Goal: Task Accomplishment & Management: Complete application form

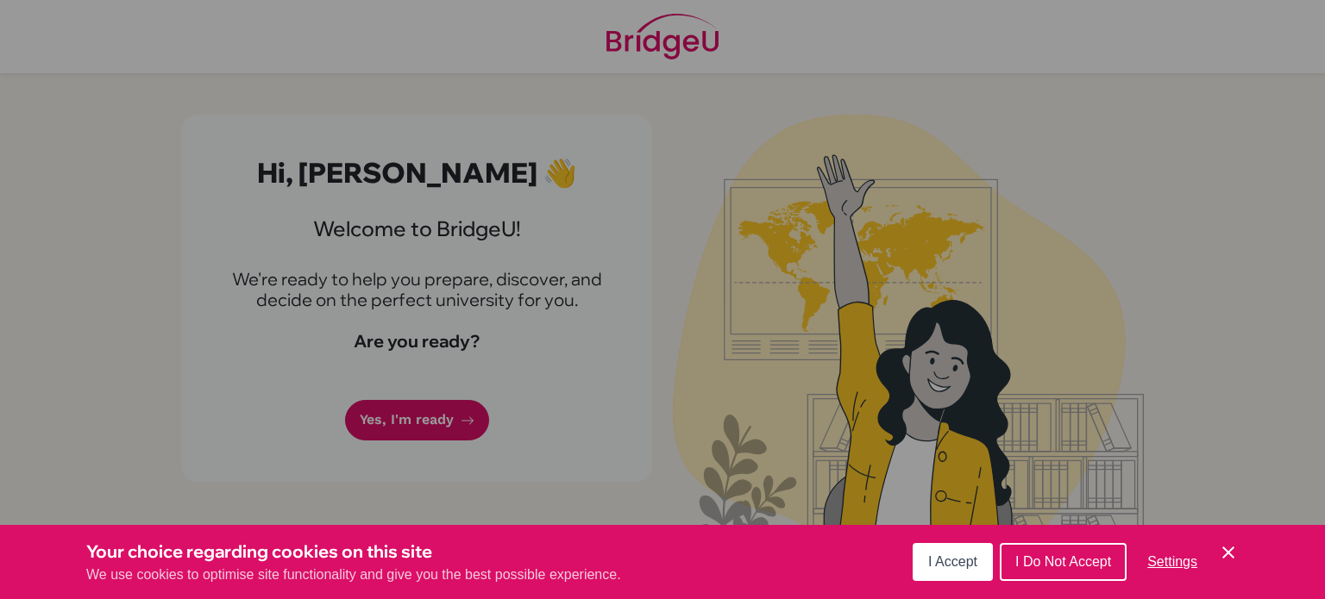
click at [953, 564] on span "I Accept" at bounding box center [952, 562] width 49 height 15
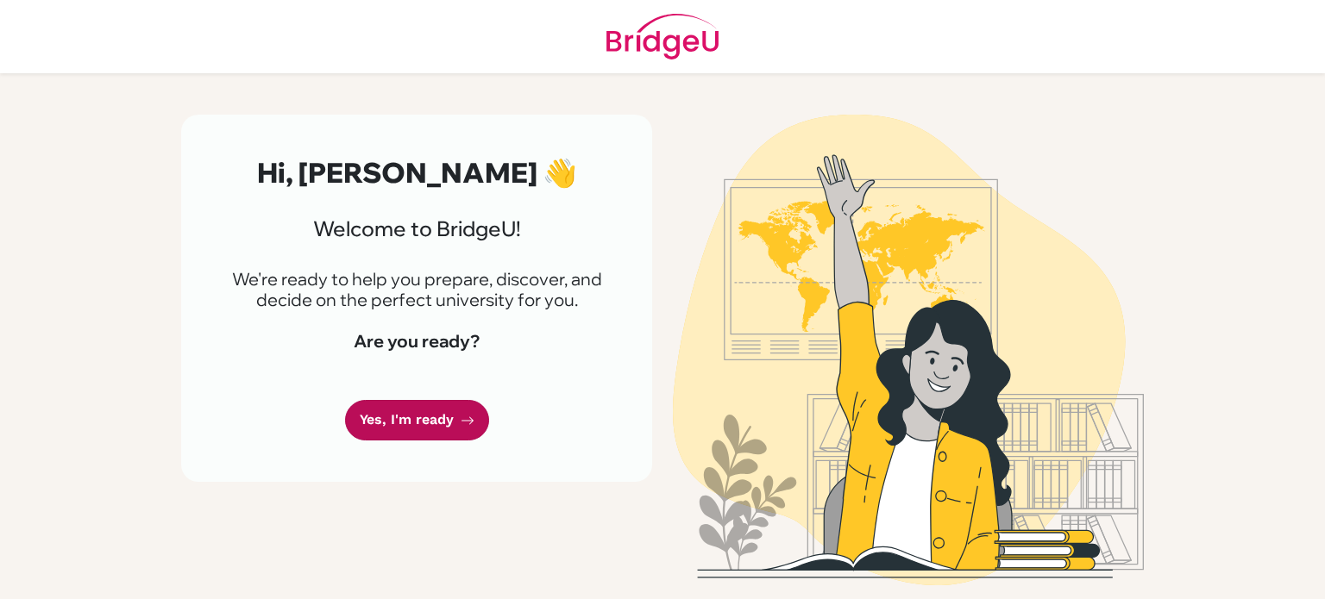
click at [423, 429] on link "Yes, I'm ready" at bounding box center [417, 420] width 144 height 41
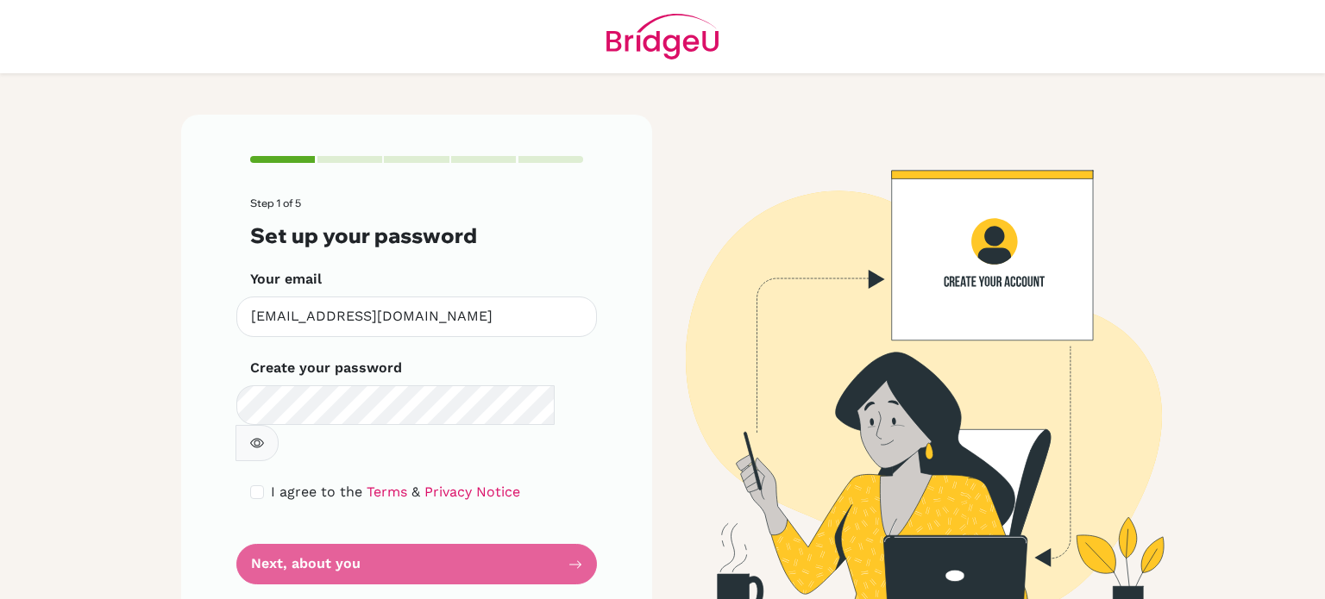
scroll to position [3, 0]
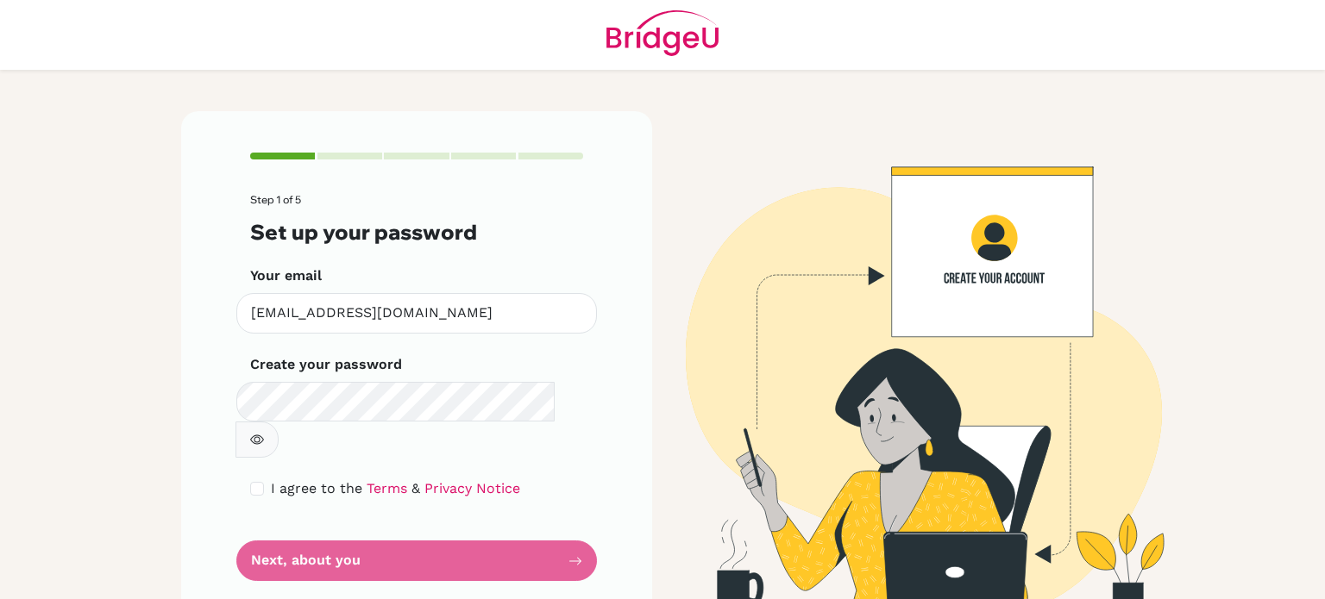
click at [264, 433] on icon "button" at bounding box center [257, 440] width 14 height 14
click at [259, 479] on div "I agree to the Terms & Privacy Notice" at bounding box center [416, 489] width 333 height 21
click at [260, 479] on div "I agree to the Terms & Privacy Notice" at bounding box center [416, 489] width 333 height 21
click at [254, 482] on input "checkbox" at bounding box center [257, 489] width 14 height 14
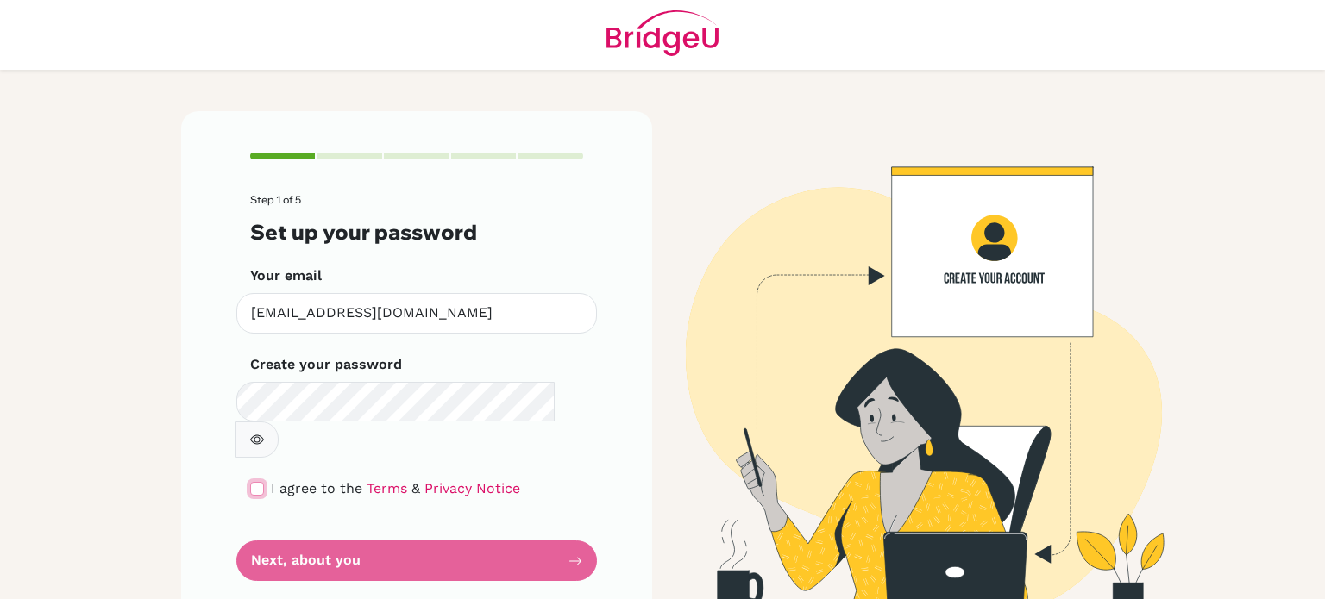
checkbox input "true"
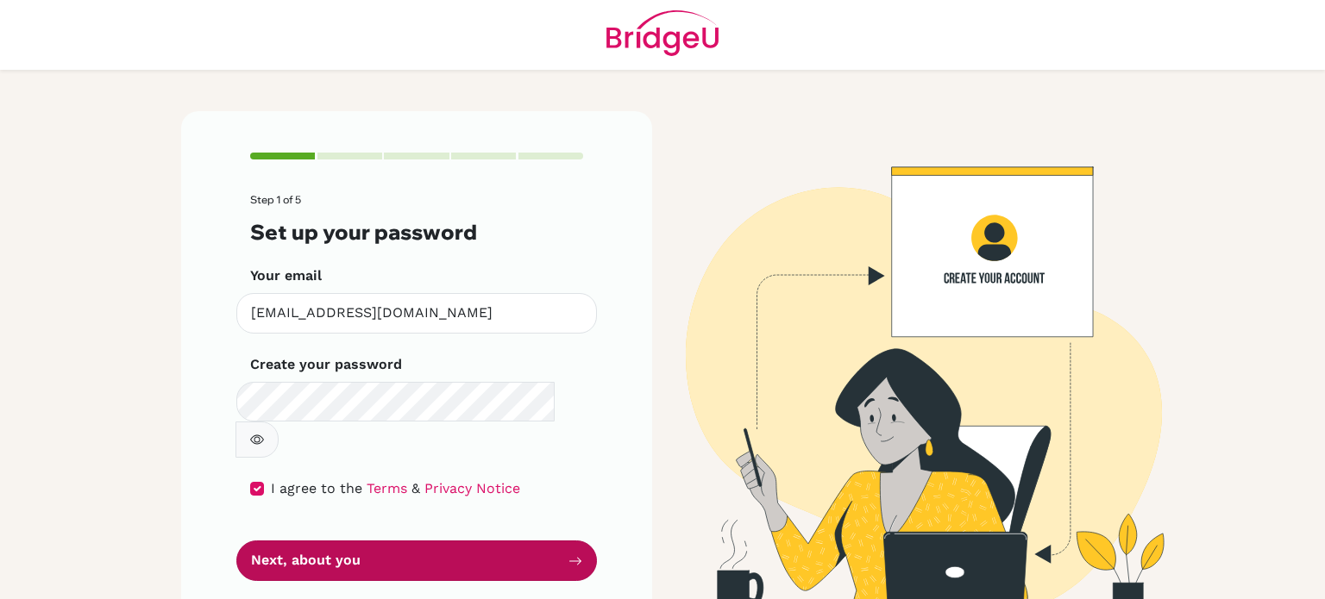
click at [322, 541] on button "Next, about you" at bounding box center [416, 561] width 360 height 41
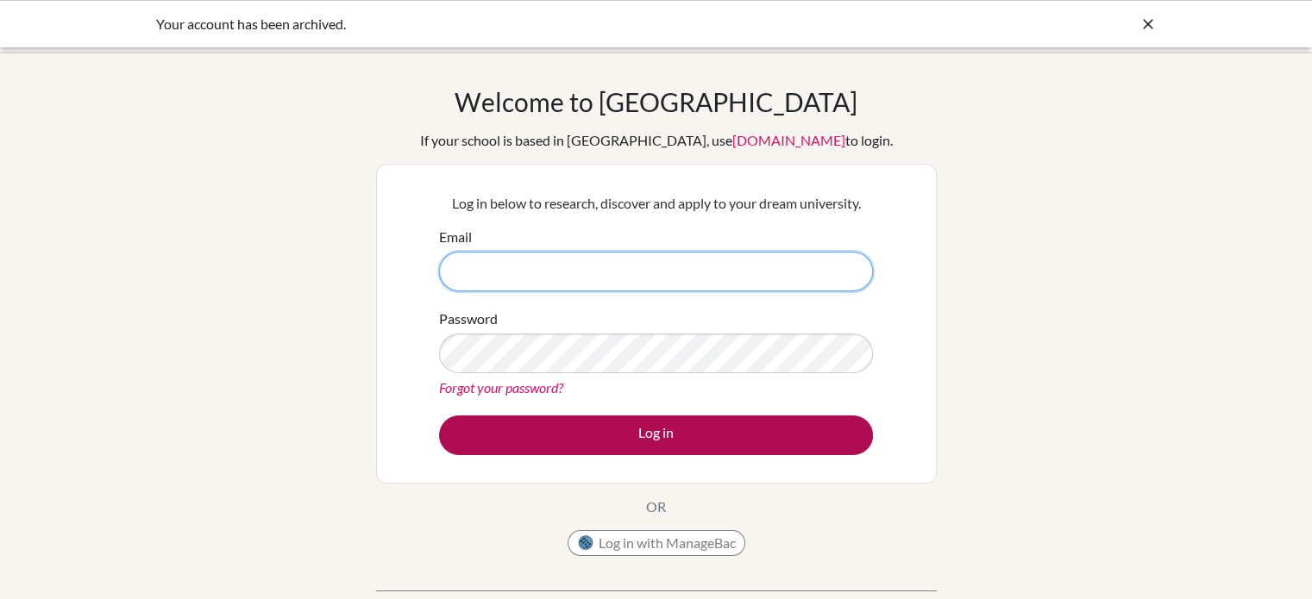
type input "[EMAIL_ADDRESS][DOMAIN_NAME]"
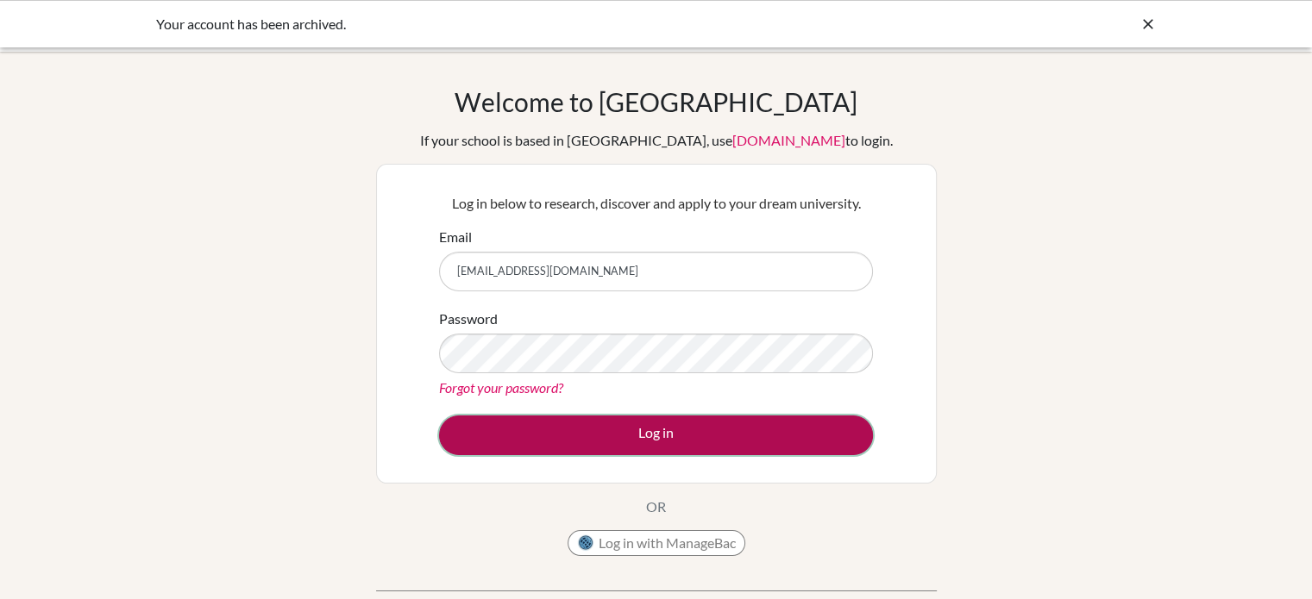
click at [633, 440] on button "Log in" at bounding box center [656, 436] width 434 height 40
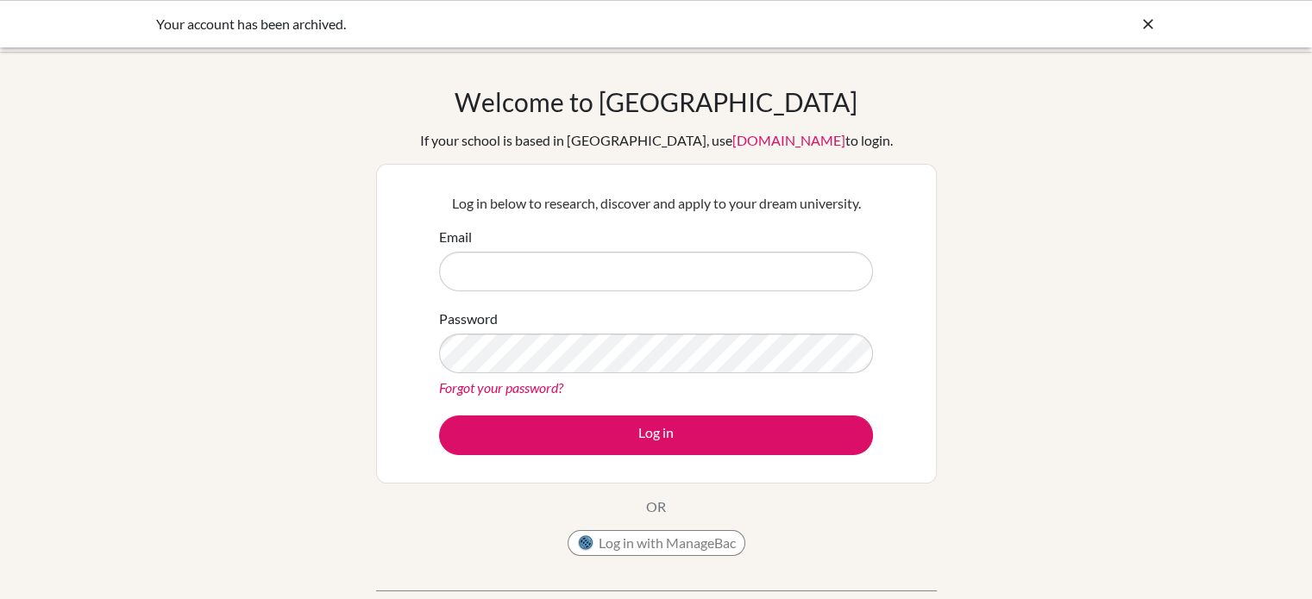
type input "[EMAIL_ADDRESS][DOMAIN_NAME]"
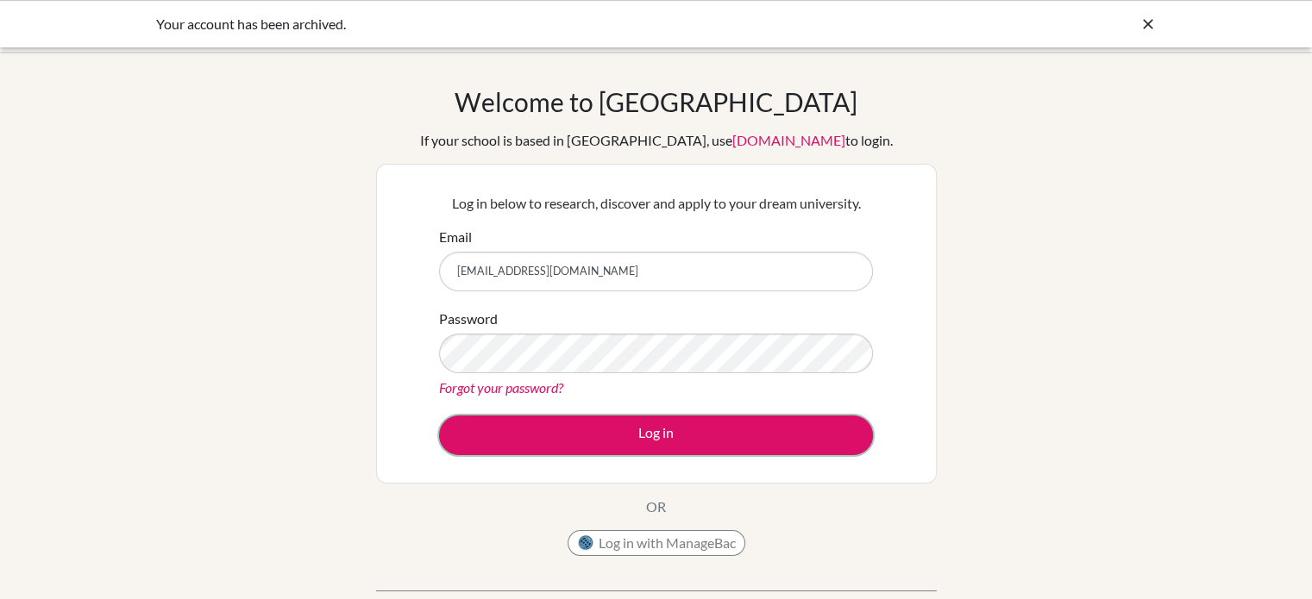
click at [633, 440] on button "Log in" at bounding box center [656, 436] width 434 height 40
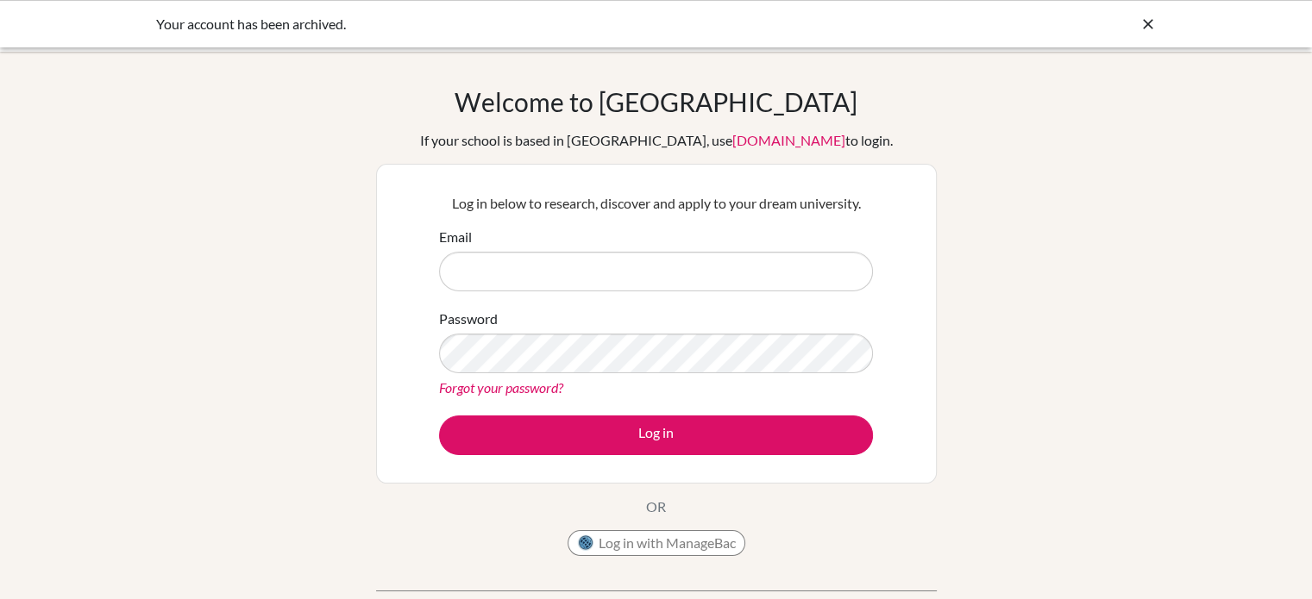
type input "[EMAIL_ADDRESS][DOMAIN_NAME]"
click at [648, 535] on button "Log in with ManageBac" at bounding box center [656, 543] width 178 height 26
click at [1137, 32] on div "Your account has been archived." at bounding box center [656, 24] width 1000 height 21
click at [1150, 23] on icon at bounding box center [1147, 24] width 17 height 17
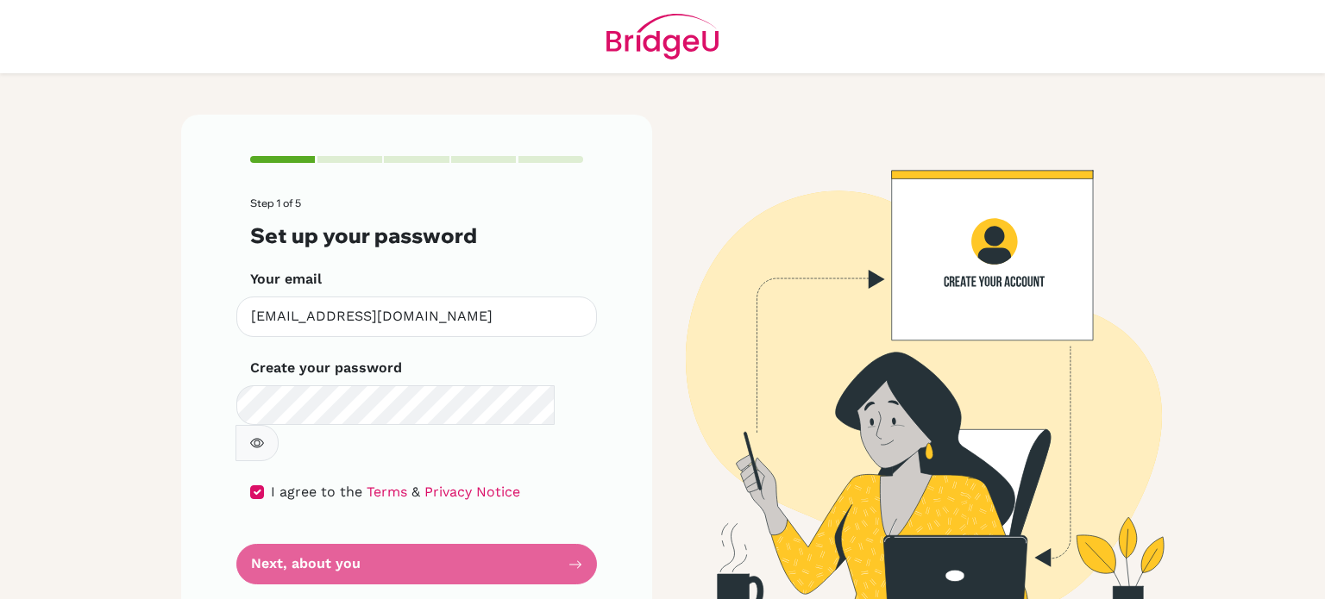
scroll to position [3, 0]
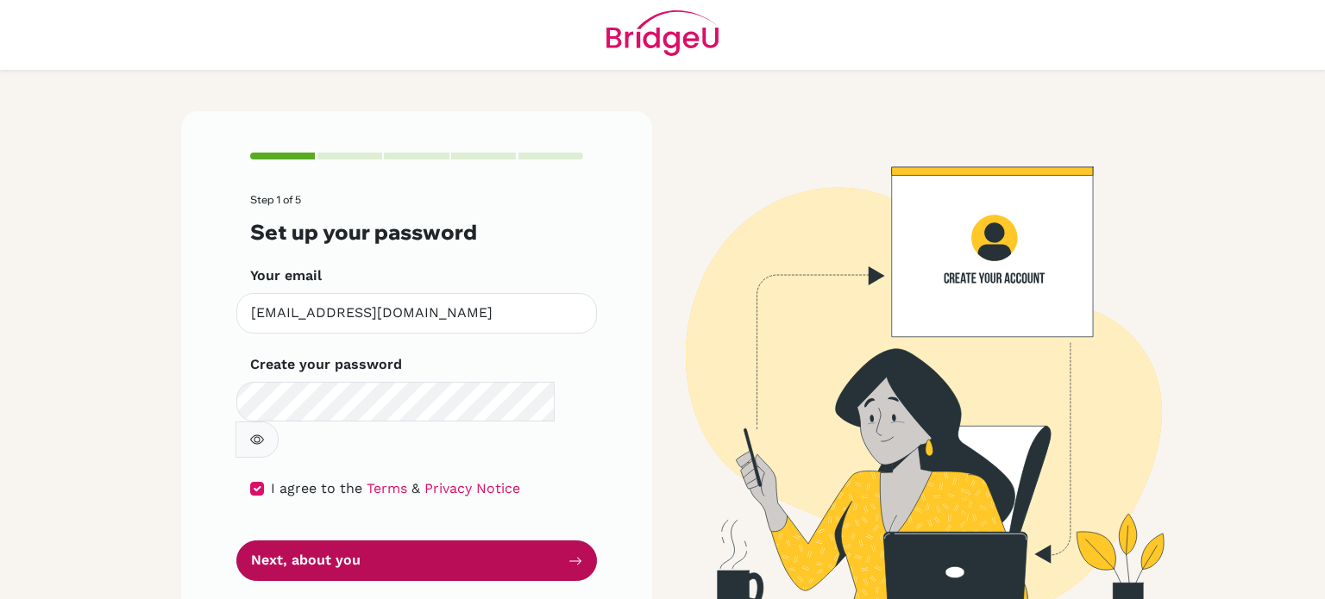
click at [408, 541] on button "Next, about you" at bounding box center [416, 561] width 360 height 41
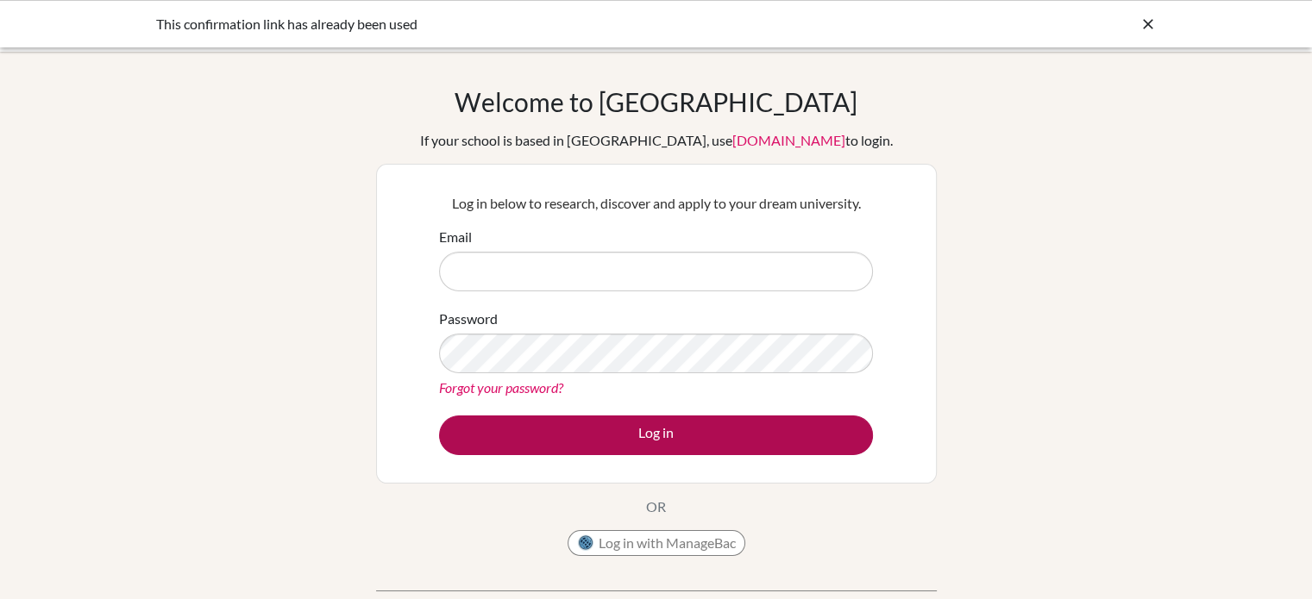
type input "[EMAIL_ADDRESS][DOMAIN_NAME]"
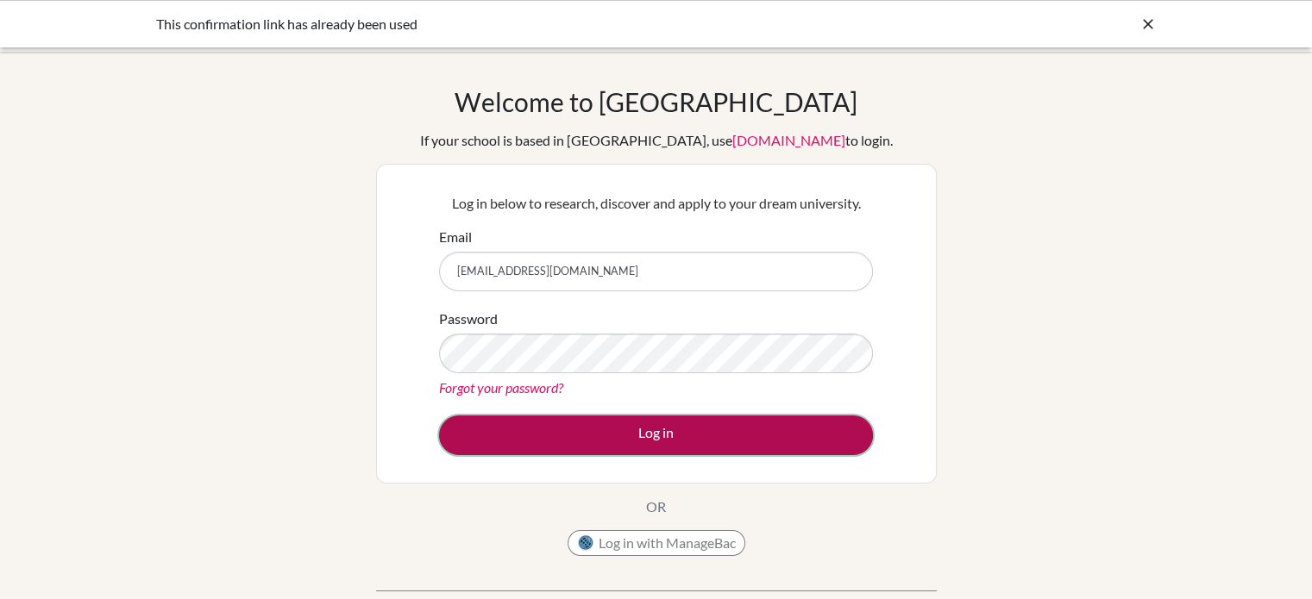
click at [692, 434] on button "Log in" at bounding box center [656, 436] width 434 height 40
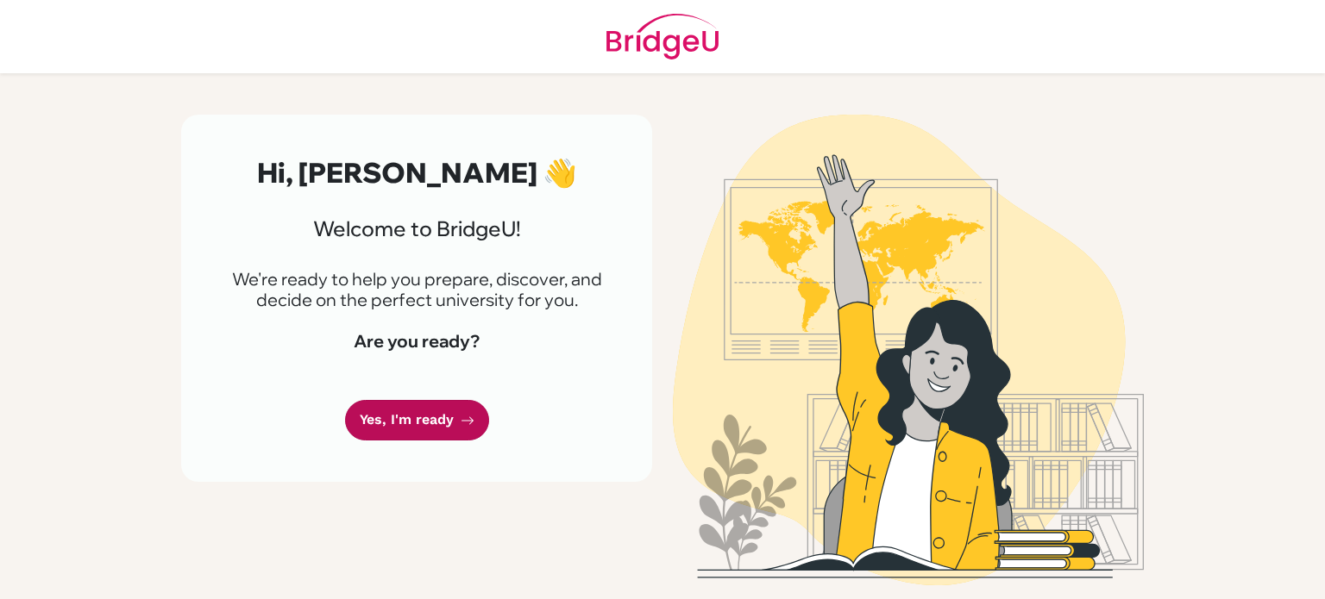
click at [443, 424] on link "Yes, I'm ready" at bounding box center [417, 420] width 144 height 41
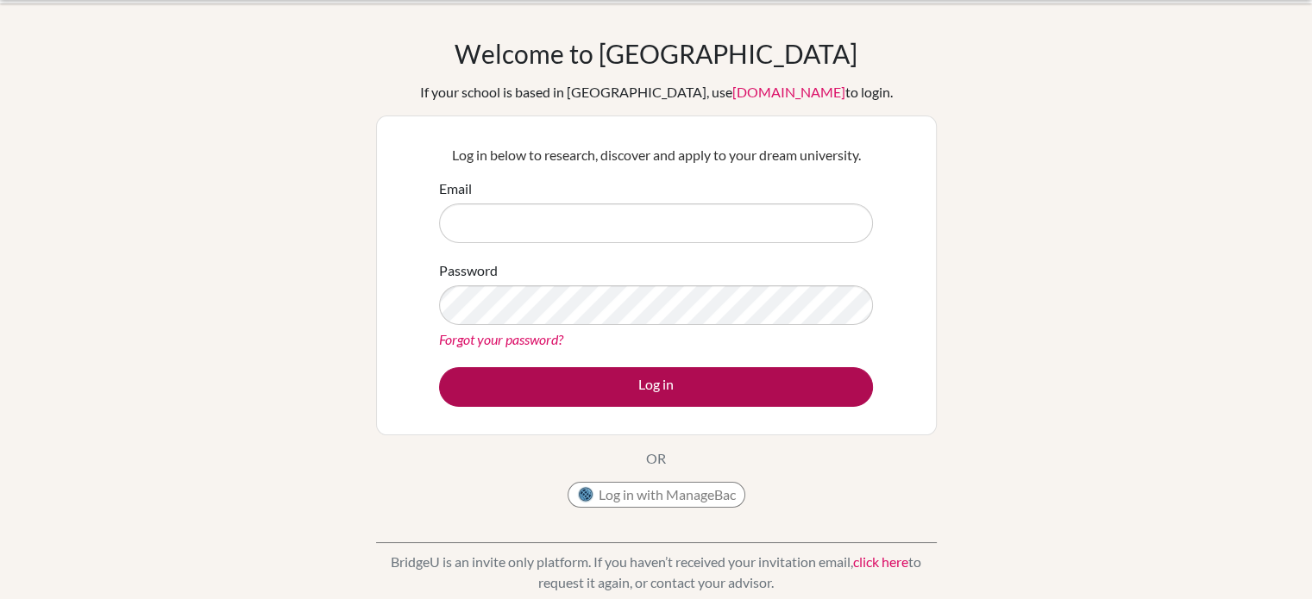
scroll to position [48, 0]
type input "pdixit@bisvietnam.com"
click at [655, 396] on button "Log in" at bounding box center [656, 387] width 434 height 40
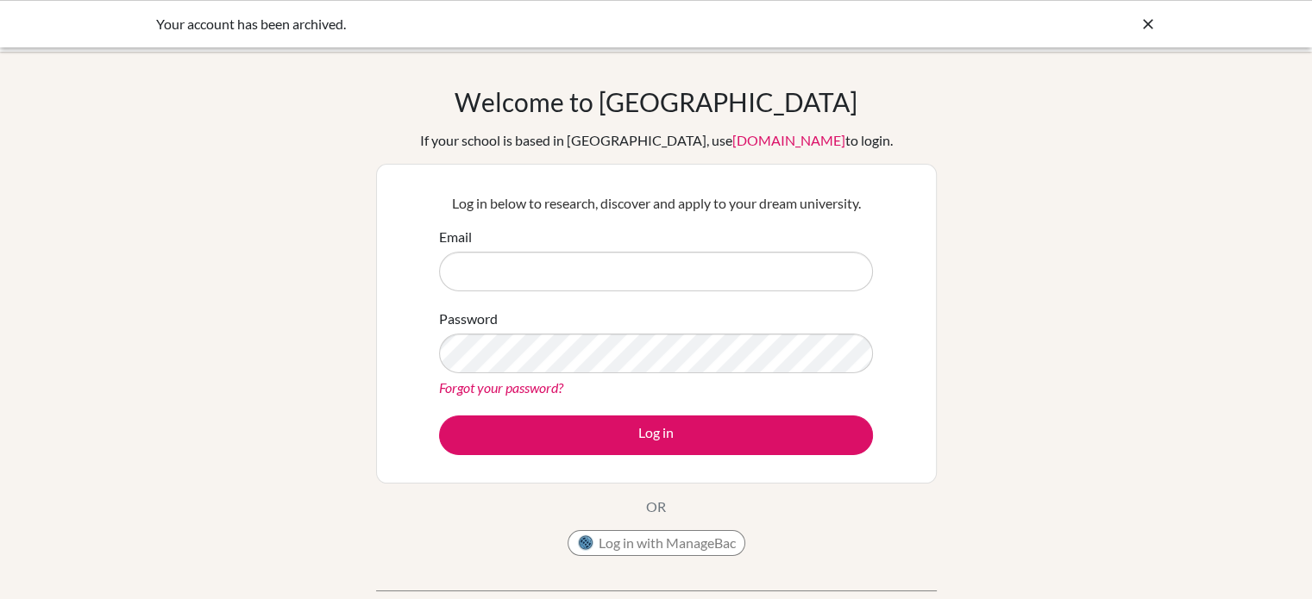
type input "[EMAIL_ADDRESS][DOMAIN_NAME]"
click at [1135, 6] on div "Your account has been archived." at bounding box center [656, 23] width 1312 height 47
click at [1142, 14] on div at bounding box center [1147, 24] width 17 height 21
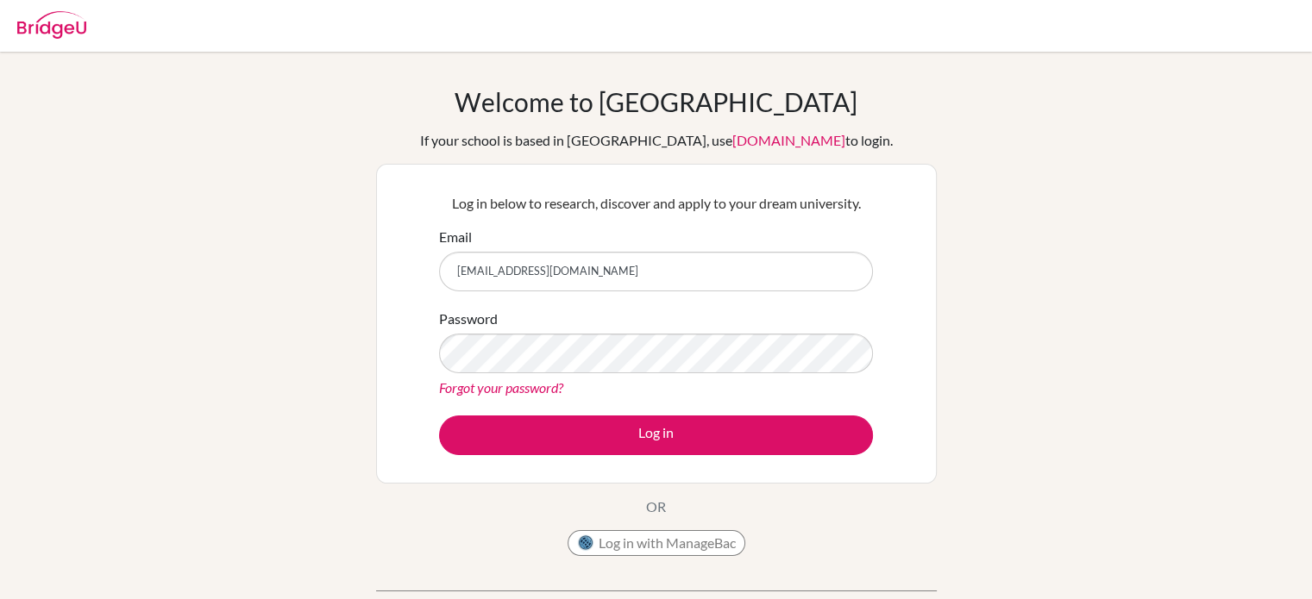
click at [47, 27] on img at bounding box center [51, 25] width 69 height 28
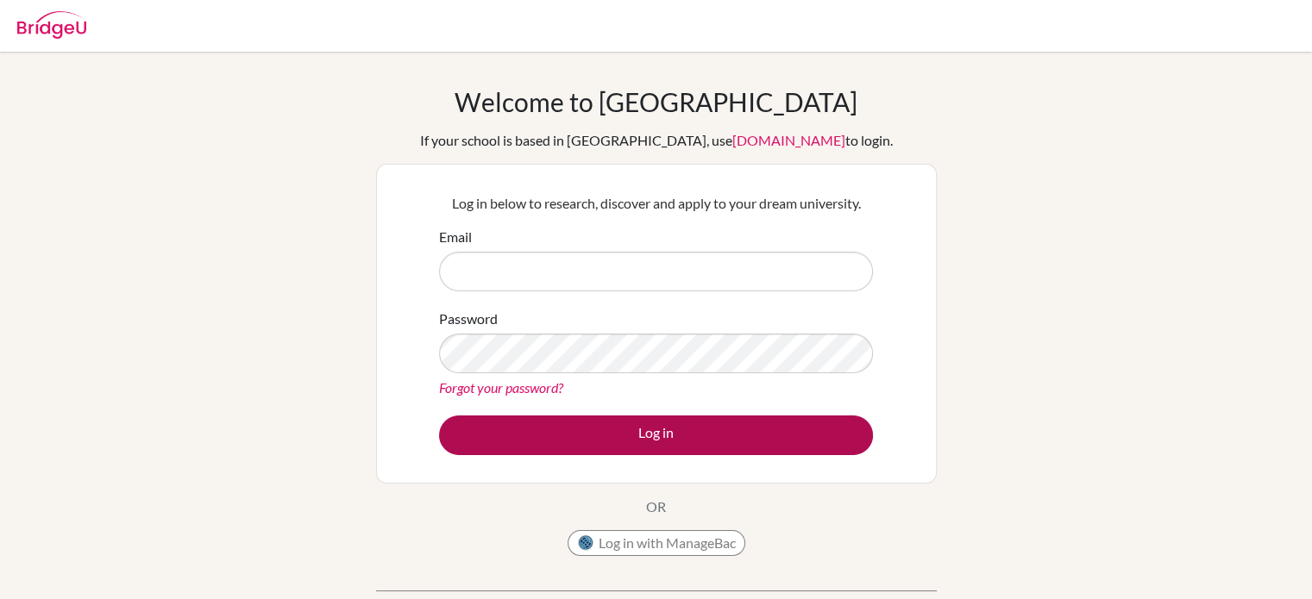
type input "[EMAIL_ADDRESS][DOMAIN_NAME]"
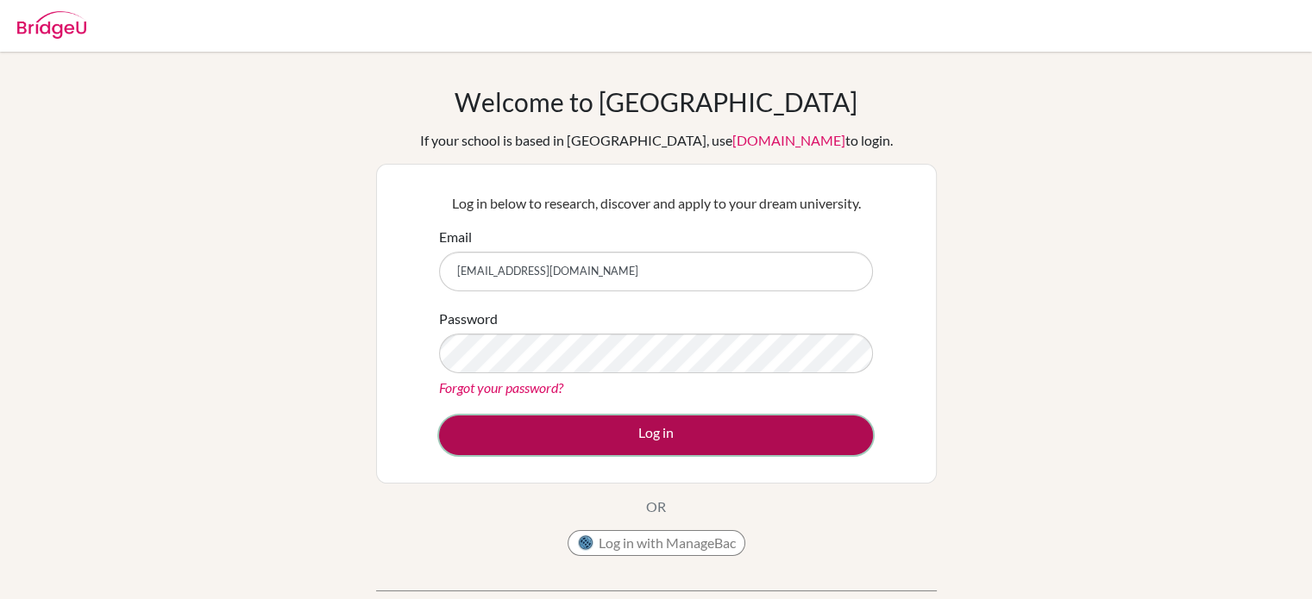
click at [555, 425] on button "Log in" at bounding box center [656, 436] width 434 height 40
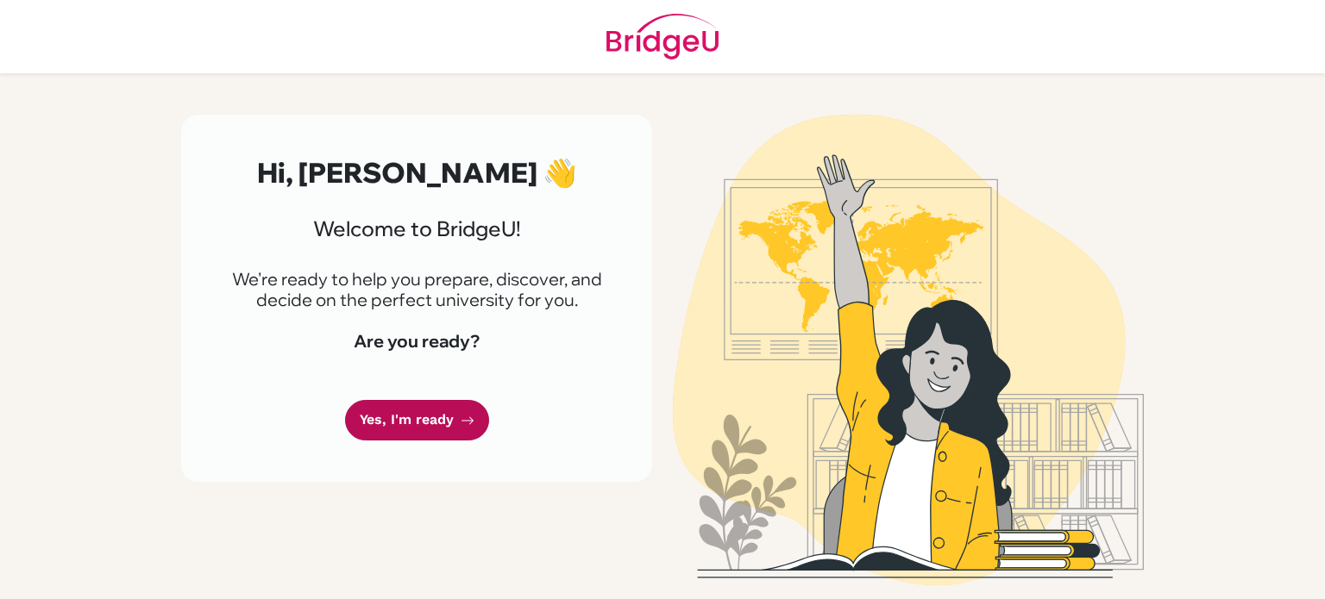
click at [424, 413] on link "Yes, I'm ready" at bounding box center [417, 420] width 144 height 41
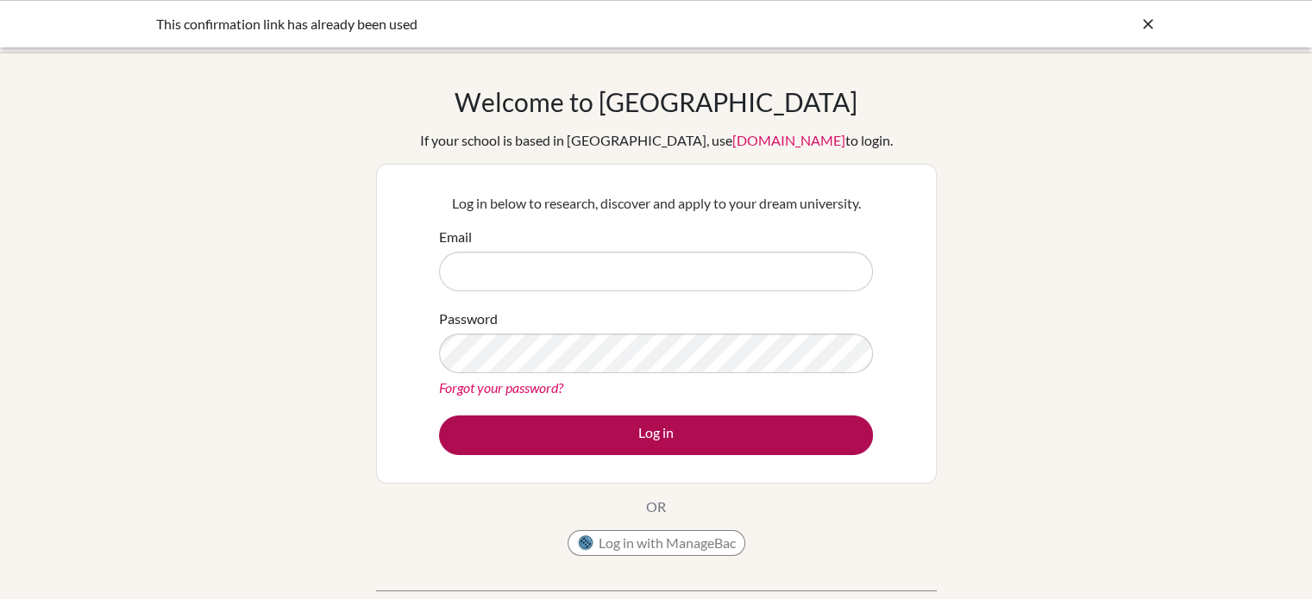
type input "[EMAIL_ADDRESS][DOMAIN_NAME]"
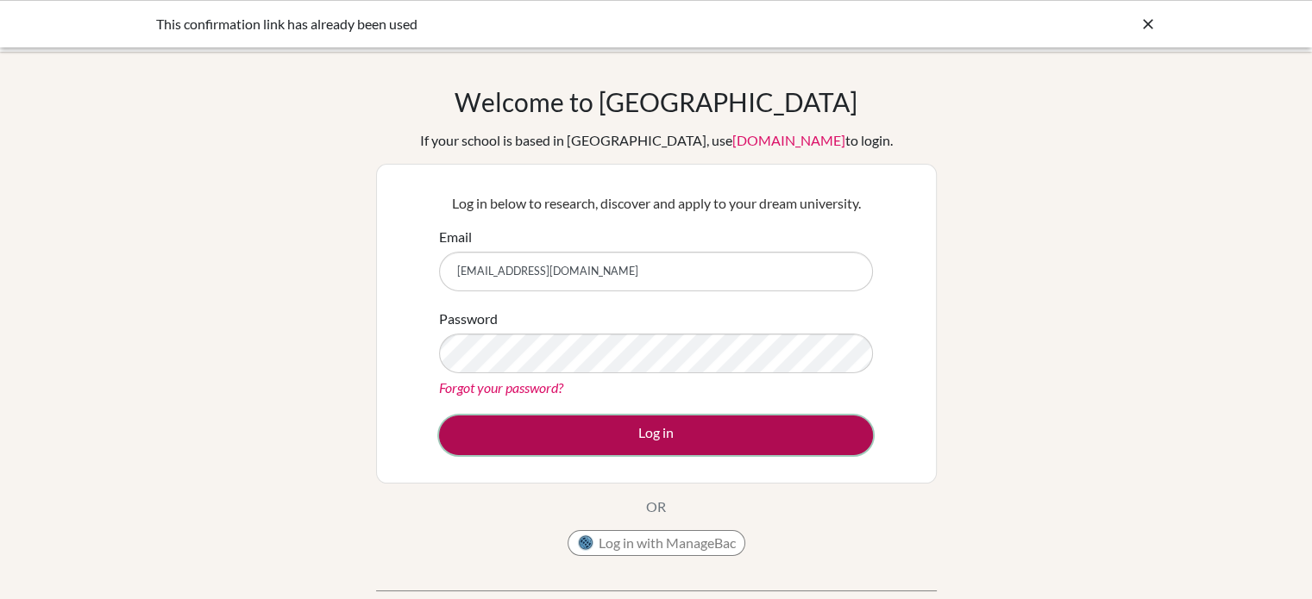
click at [622, 448] on button "Log in" at bounding box center [656, 436] width 434 height 40
